Goal: Information Seeking & Learning: Learn about a topic

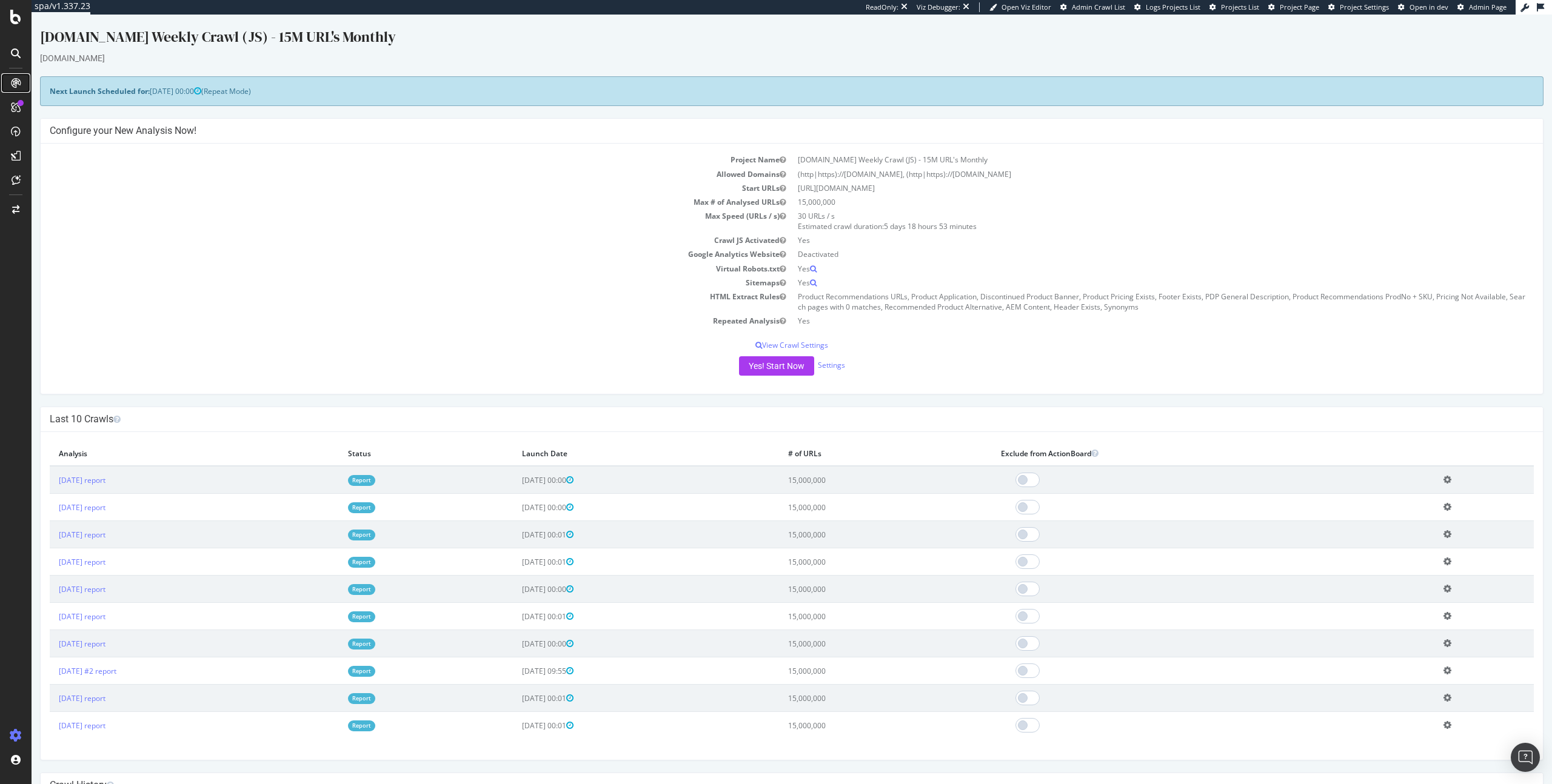
click at [17, 79] on icon at bounding box center [16, 83] width 10 height 10
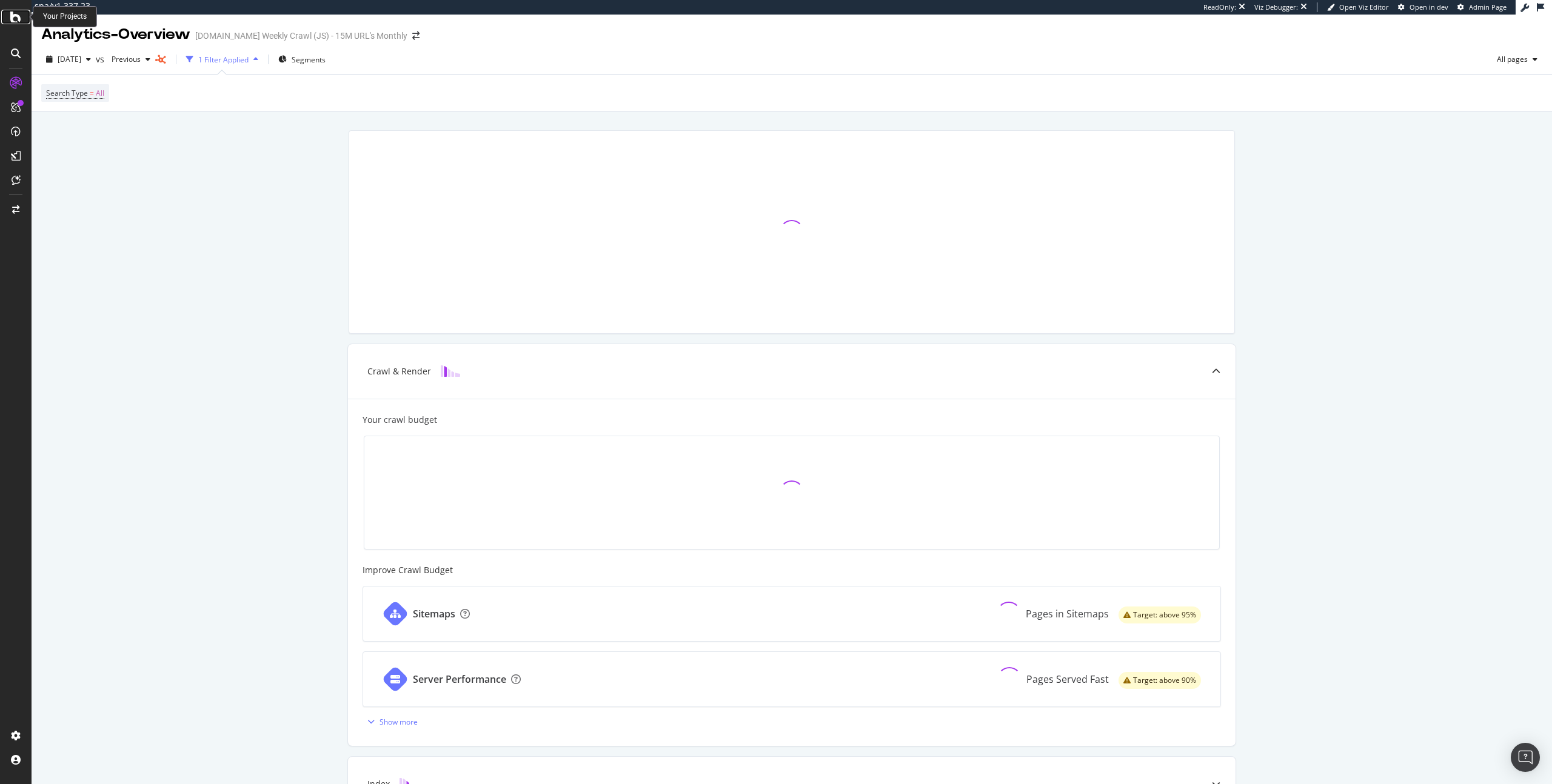
click at [17, 18] on icon at bounding box center [15, 17] width 11 height 14
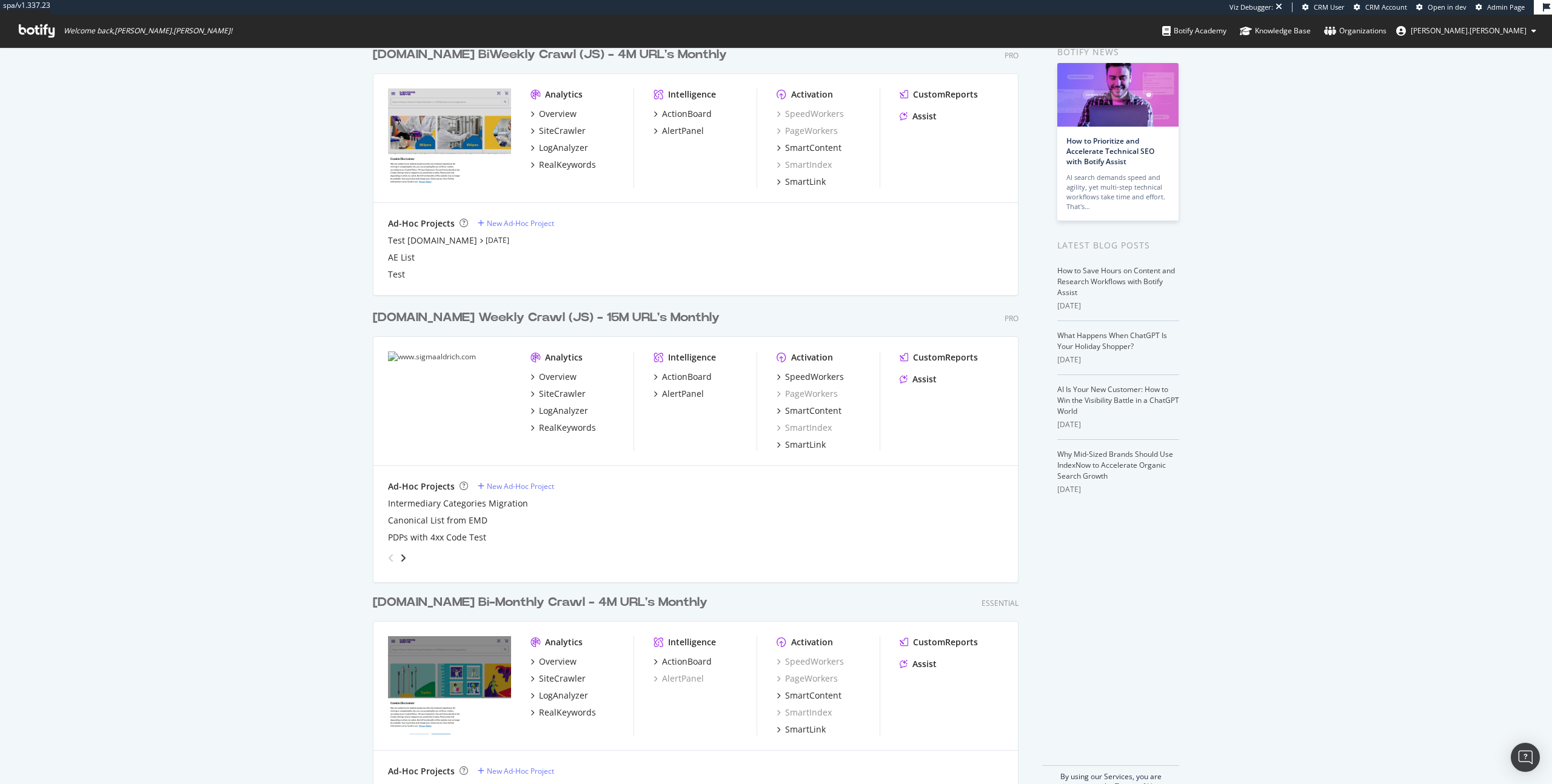
scroll to position [86, 0]
